Goal: Task Accomplishment & Management: Use online tool/utility

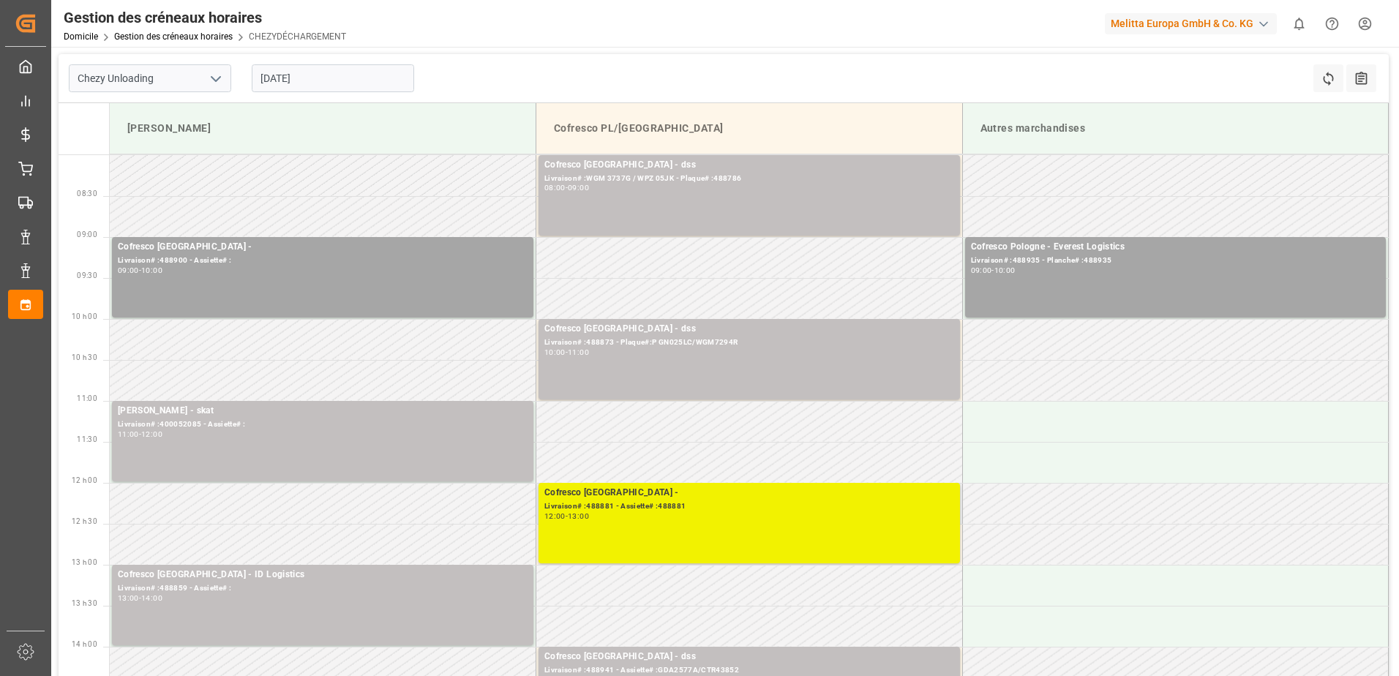
scroll to position [146, 0]
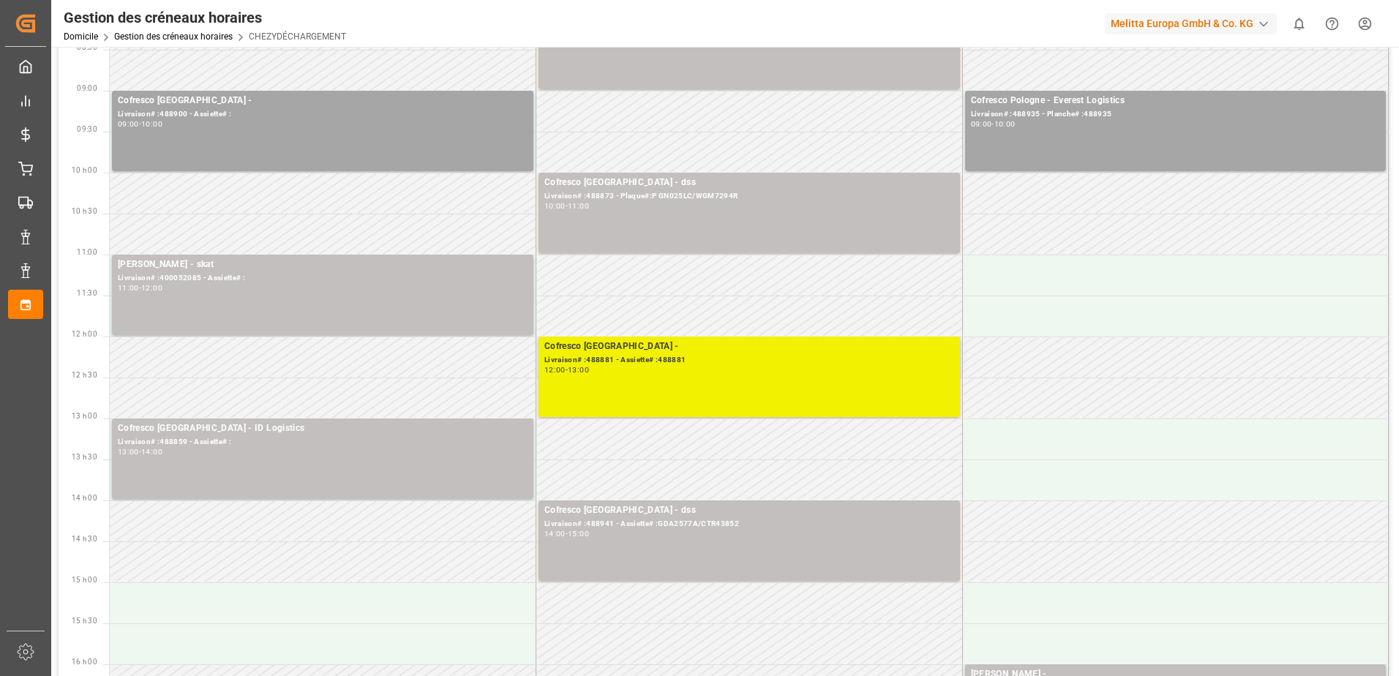
click at [633, 388] on div "Cofresco Pologne - Livraison# :488881 - Assiette# :488881 12:00 - 13:00" at bounding box center [749, 376] width 410 height 75
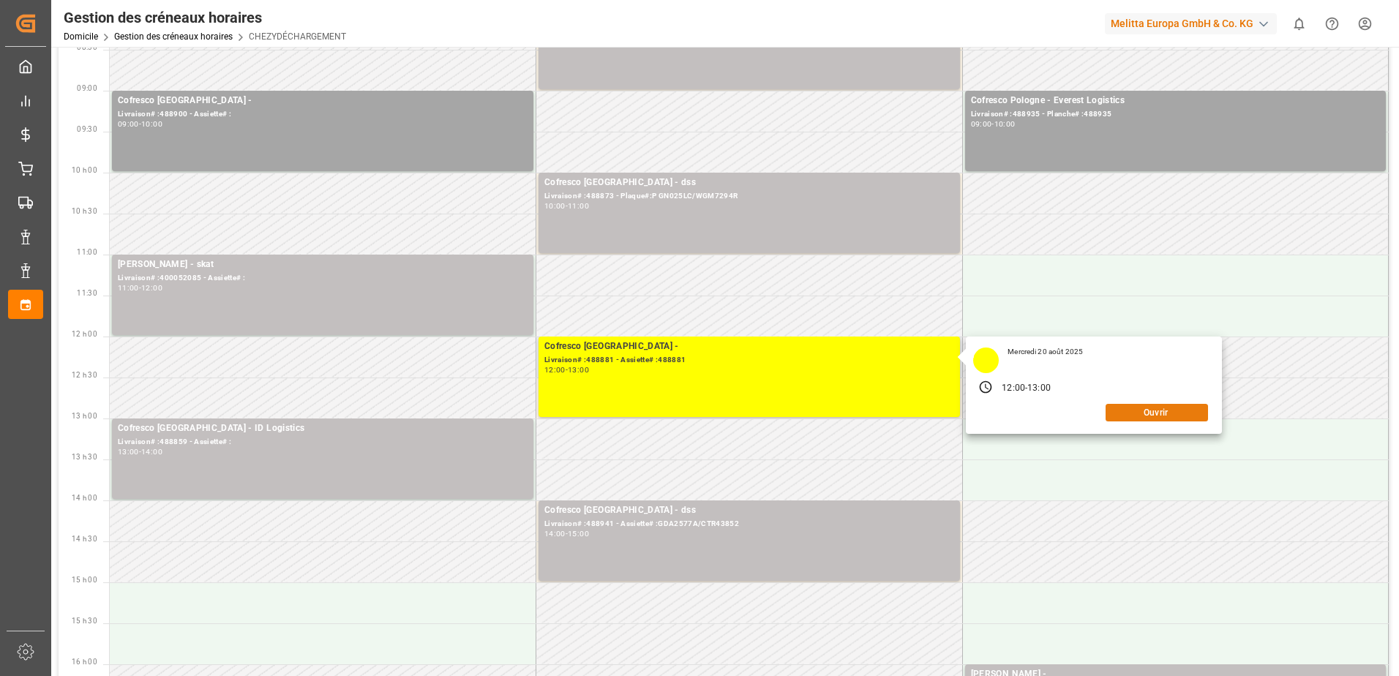
click at [1140, 415] on button "Ouvrir" at bounding box center [1156, 413] width 102 height 18
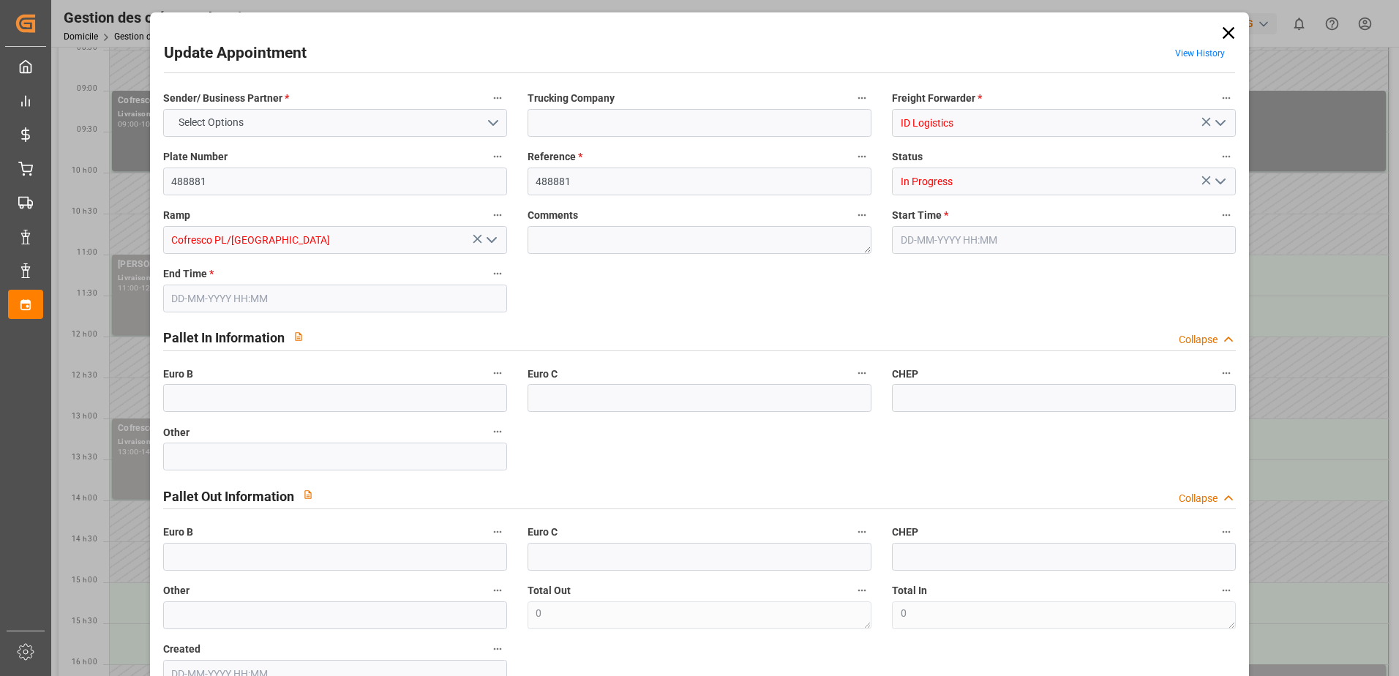
type input "0"
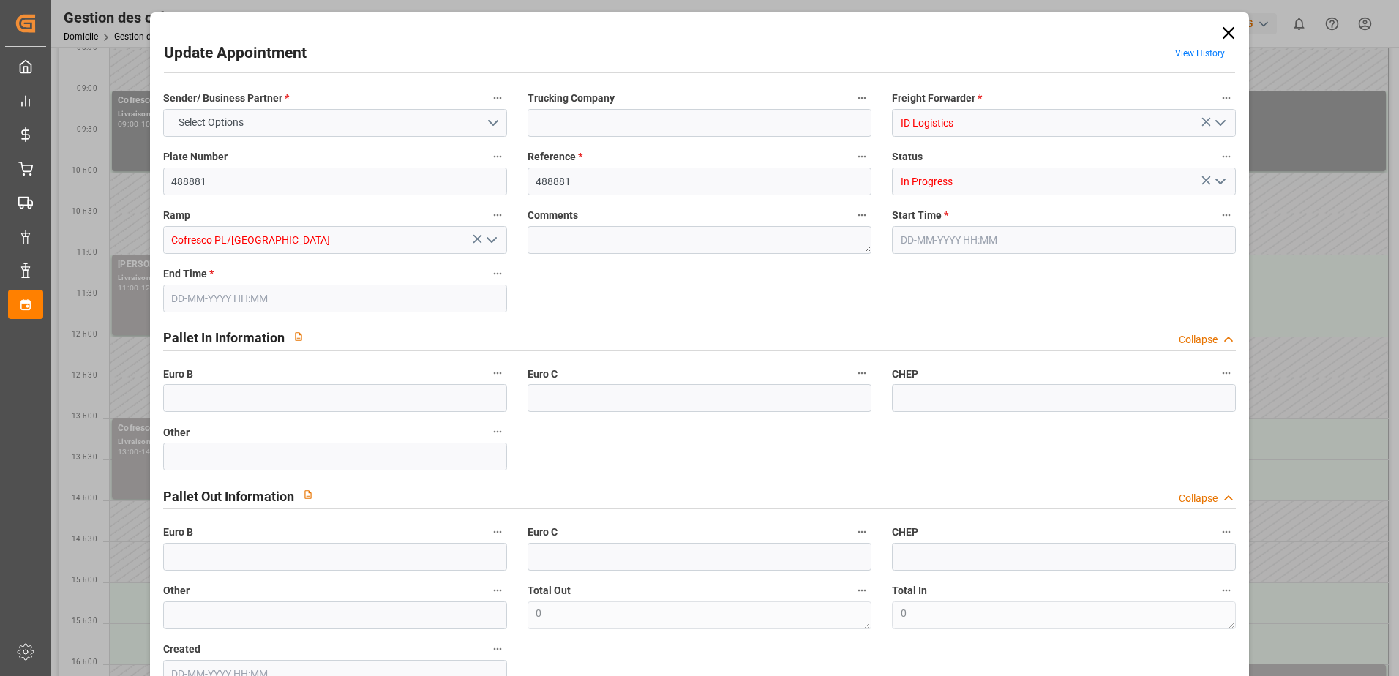
type input "0"
type input "[DATE] 12:00"
type input "[DATE] 13:00"
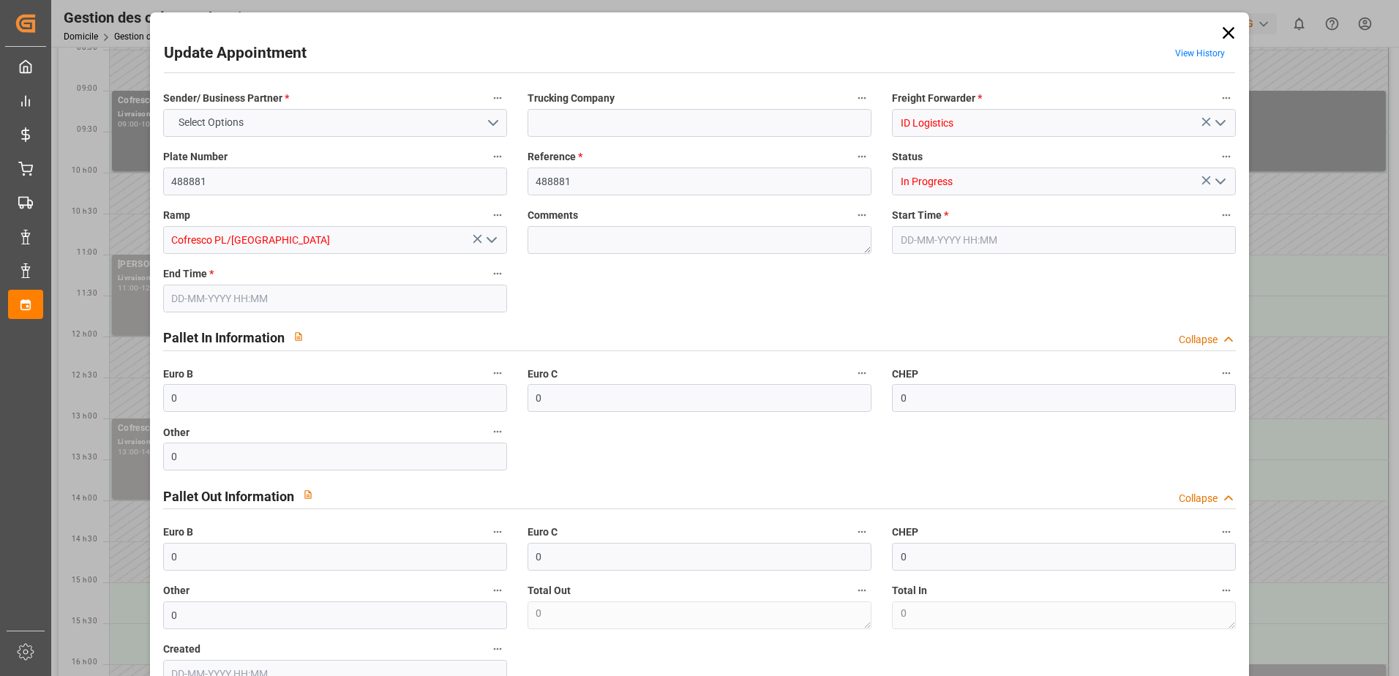
type input "[DATE] 12:02"
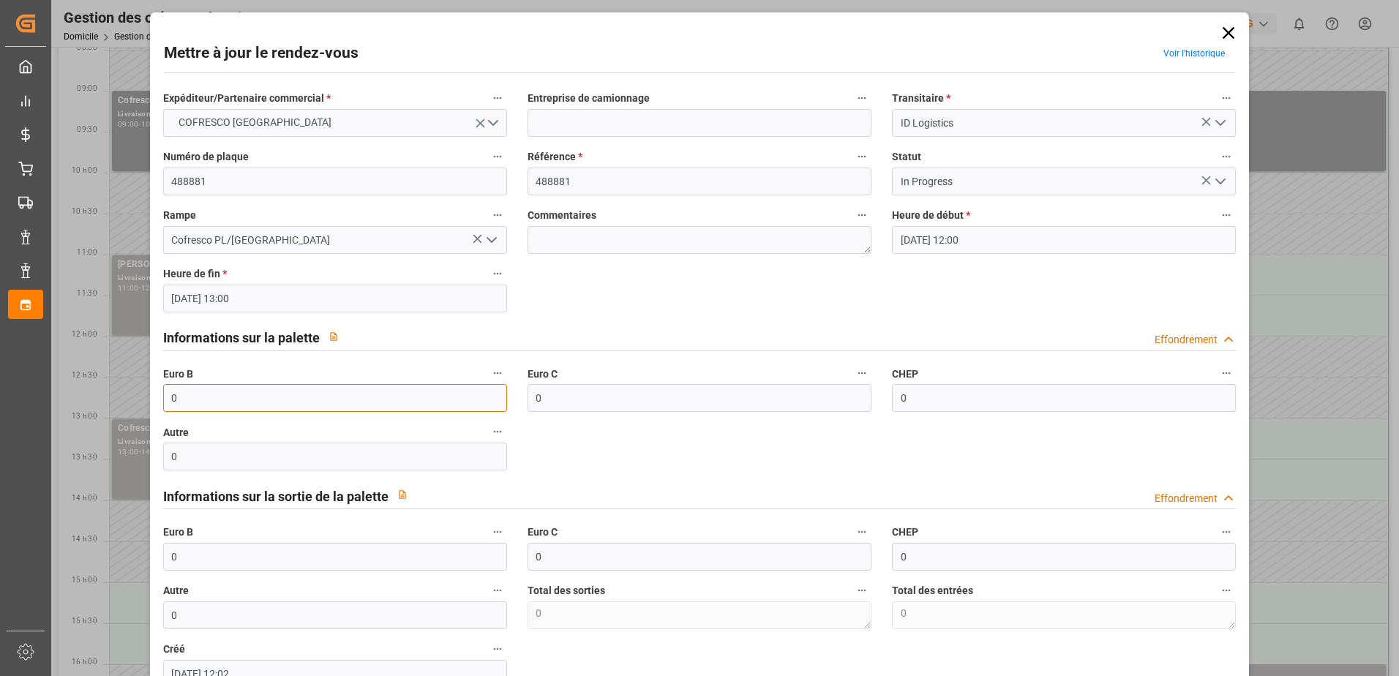
click at [217, 405] on input "0" at bounding box center [335, 398] width 344 height 28
type input "33"
click at [1216, 181] on icon "Ouvrir le menu" at bounding box center [1220, 182] width 18 height 18
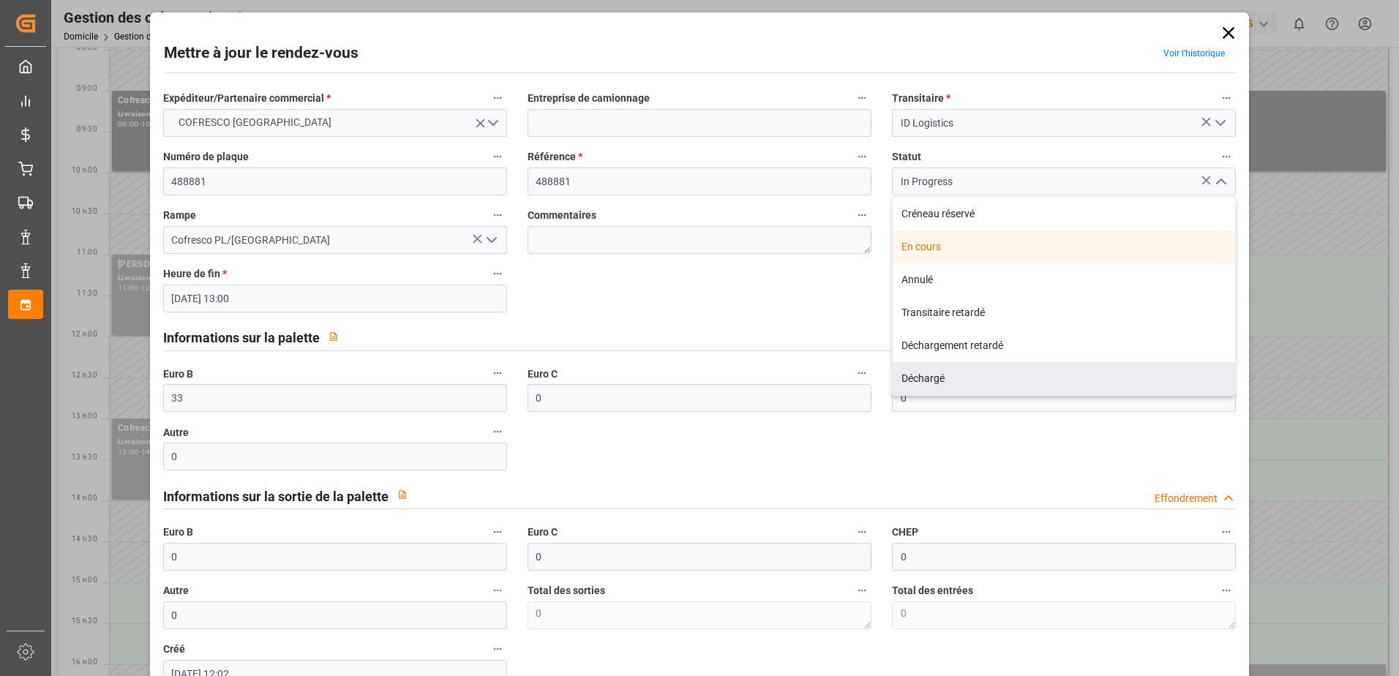
click at [952, 385] on div "Déchargé" at bounding box center [1063, 378] width 342 height 33
type input "Unloaded"
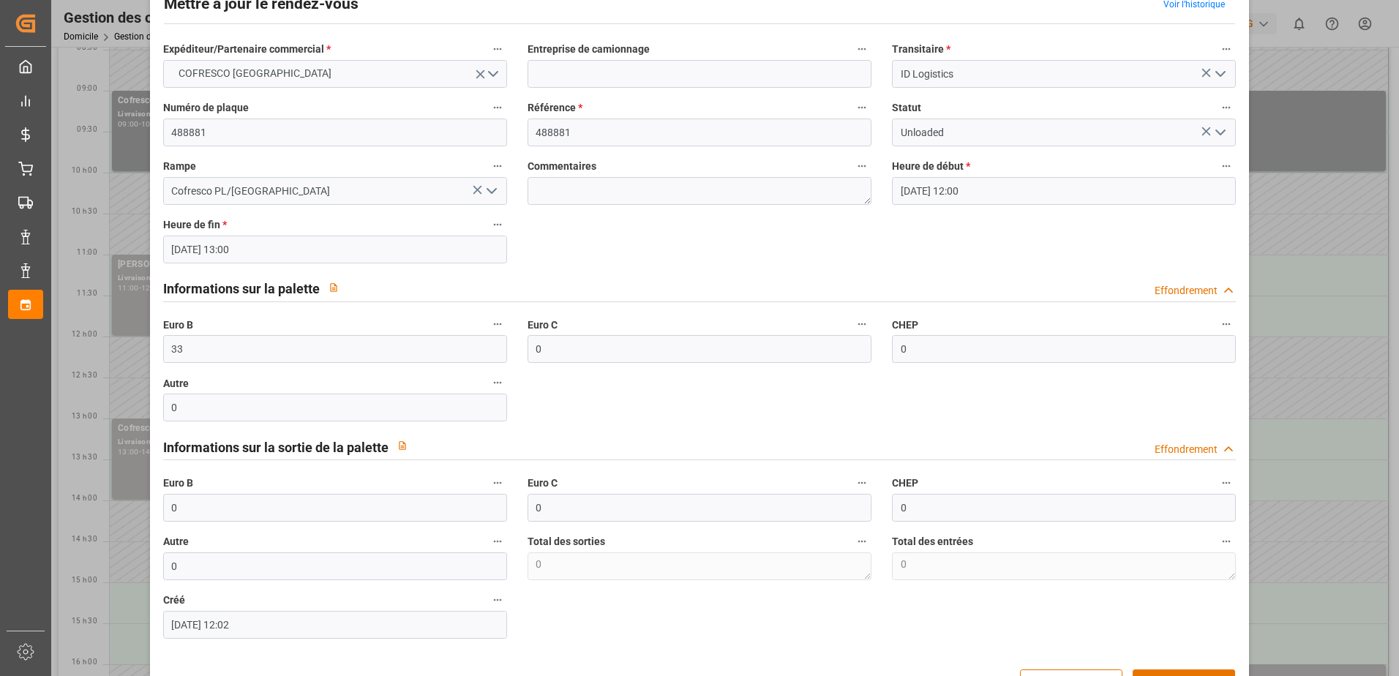
scroll to position [97, 0]
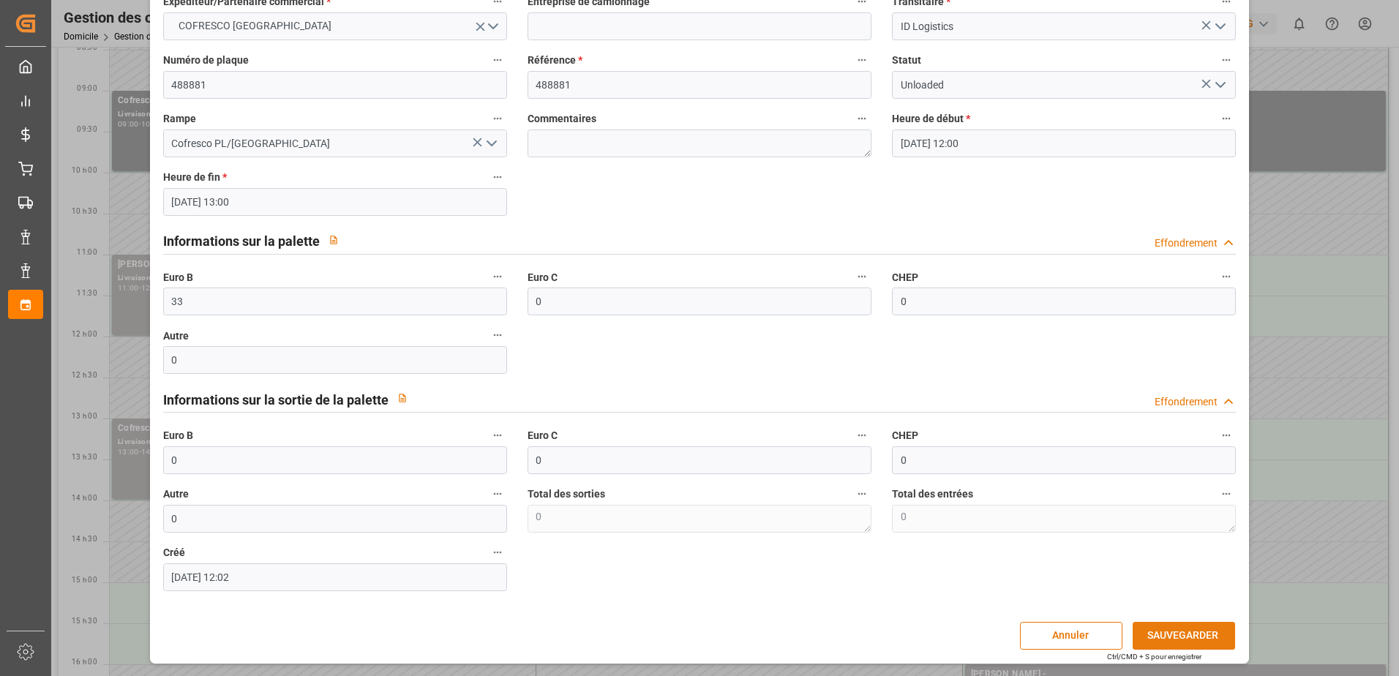
click at [1152, 639] on button "SAUVEGARDER" at bounding box center [1183, 636] width 102 height 28
